Goal: Task Accomplishment & Management: Complete application form

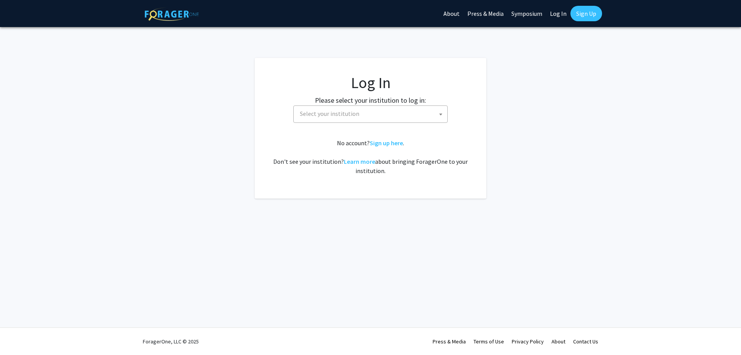
select select
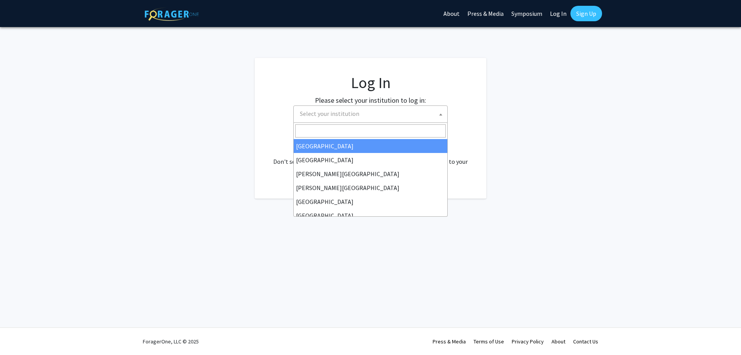
click at [329, 114] on span "Select your institution" at bounding box center [329, 114] width 59 height 8
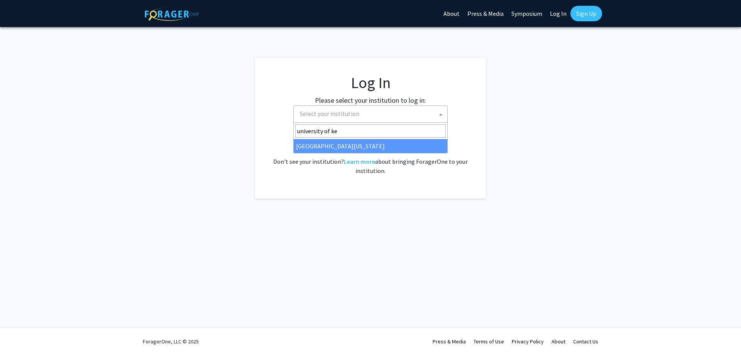
type input "university of ke"
select select "13"
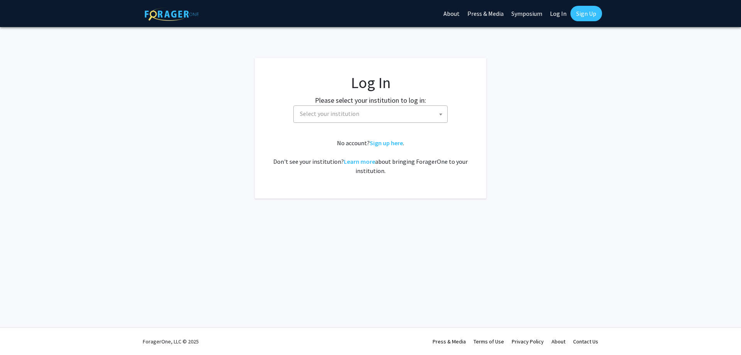
select select
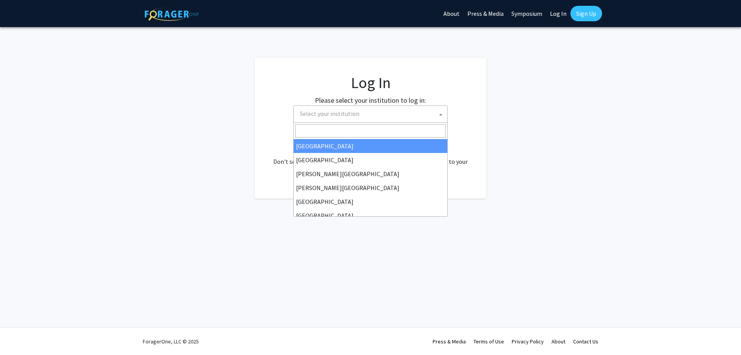
click at [422, 114] on span "Select your institution" at bounding box center [372, 114] width 151 height 16
click at [492, 118] on fg-login "Log In Please select your institution to log in: [GEOGRAPHIC_DATA] [GEOGRAPHIC_…" at bounding box center [370, 128] width 741 height 141
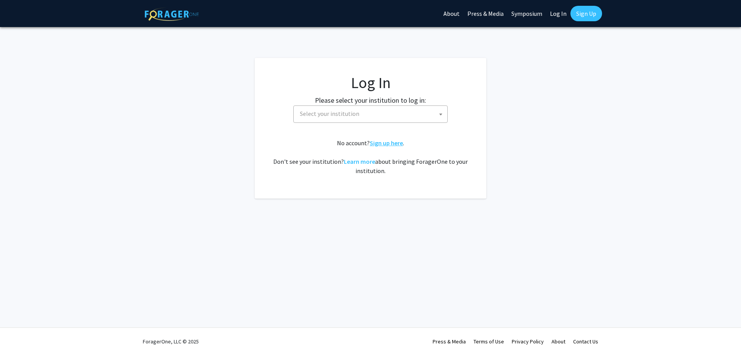
click at [399, 146] on link "Sign up here" at bounding box center [386, 143] width 33 height 8
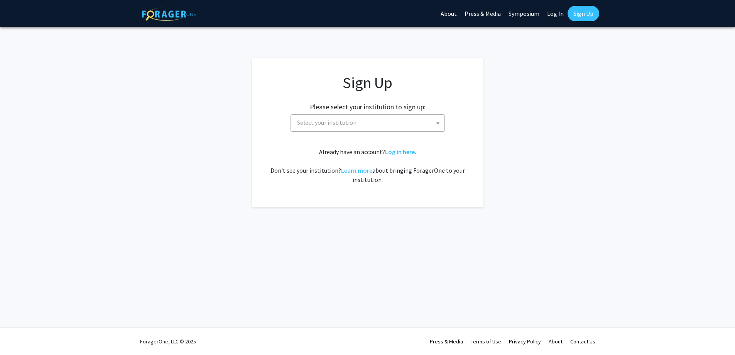
click at [399, 122] on span "Select your institution" at bounding box center [369, 123] width 151 height 16
type input "p"
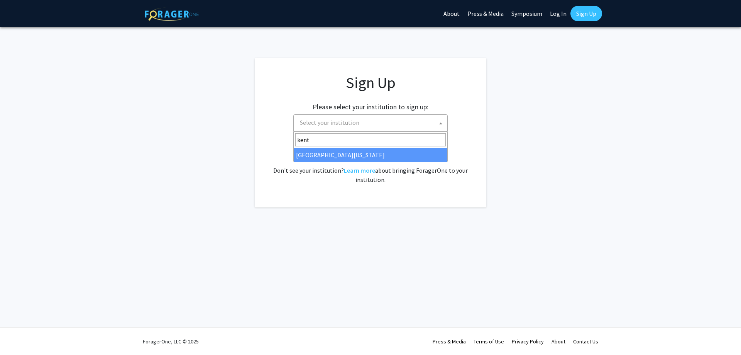
type input "kent"
select select "13"
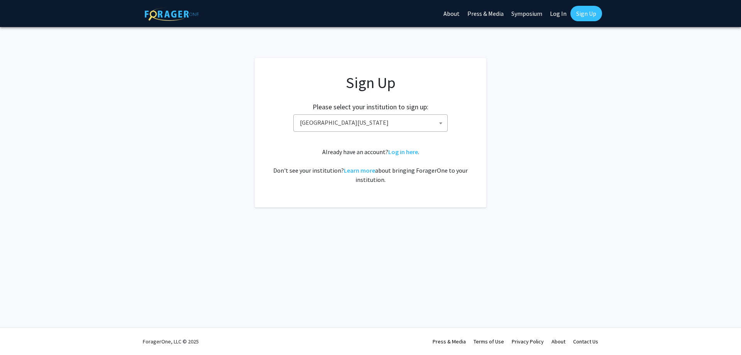
select select
